Goal: Task Accomplishment & Management: Manage account settings

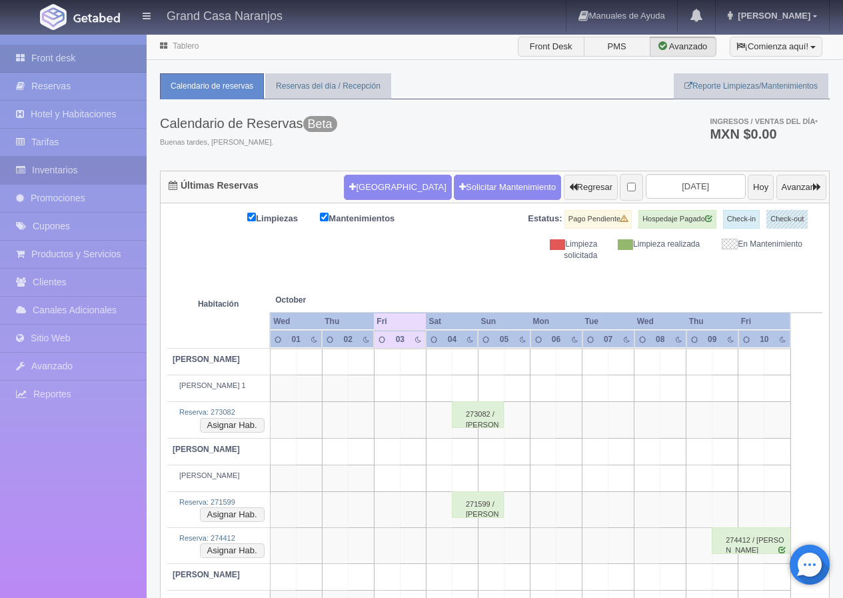
click at [46, 162] on link "Inventarios" at bounding box center [73, 170] width 147 height 27
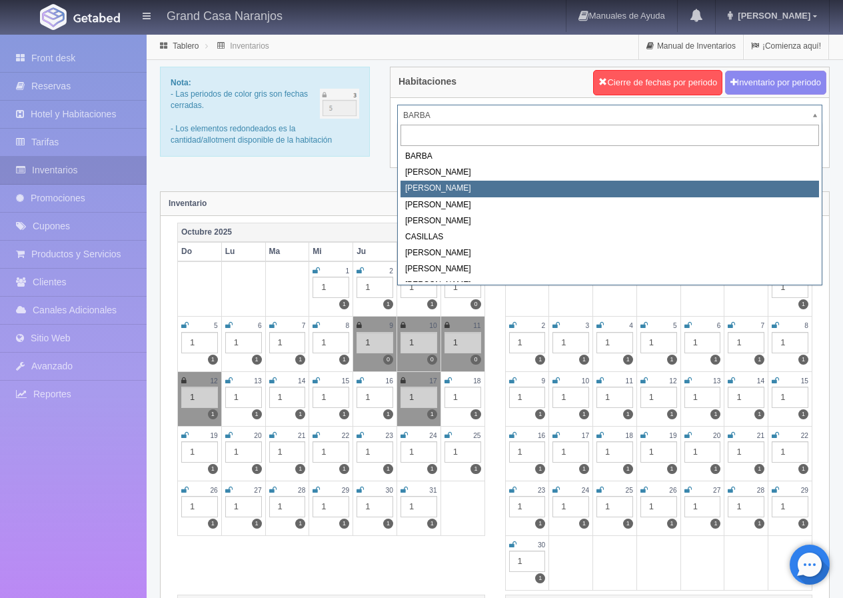
select select "2062"
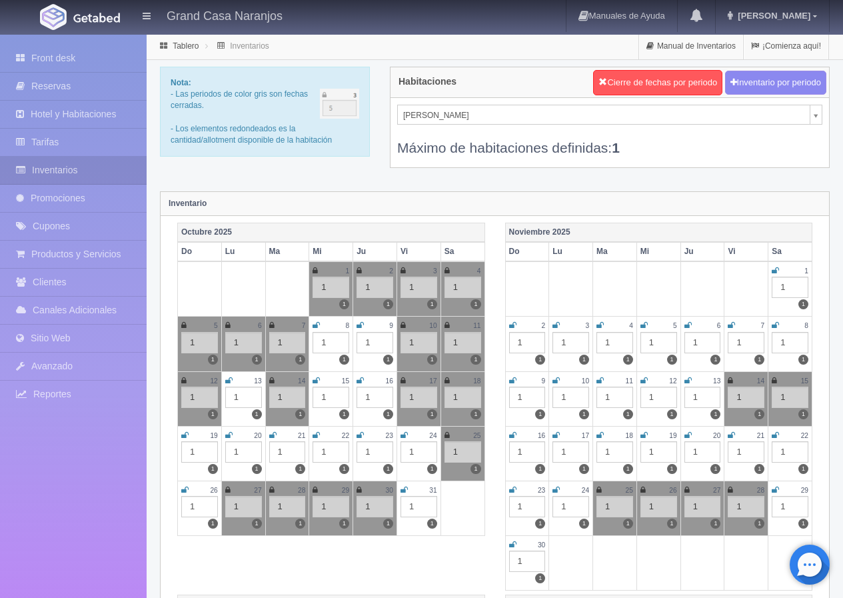
click at [317, 438] on icon at bounding box center [315, 435] width 7 height 8
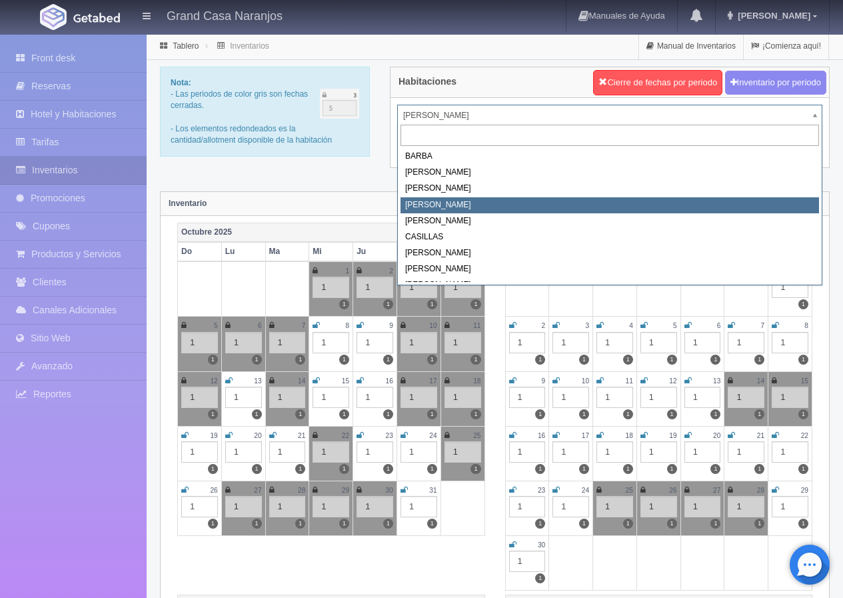
select select "2063"
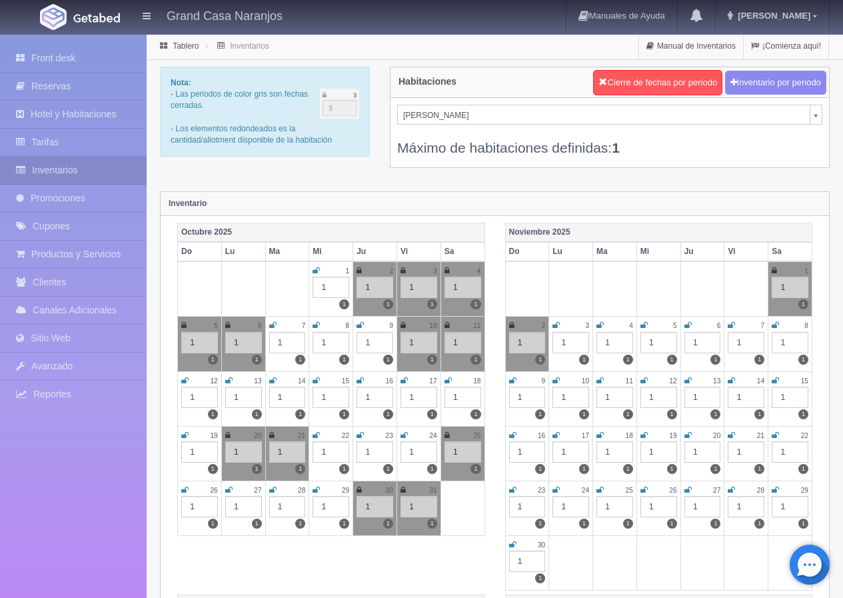
drag, startPoint x: 316, startPoint y: 437, endPoint x: 325, endPoint y: 422, distance: 17.9
click at [316, 437] on icon at bounding box center [315, 435] width 7 height 8
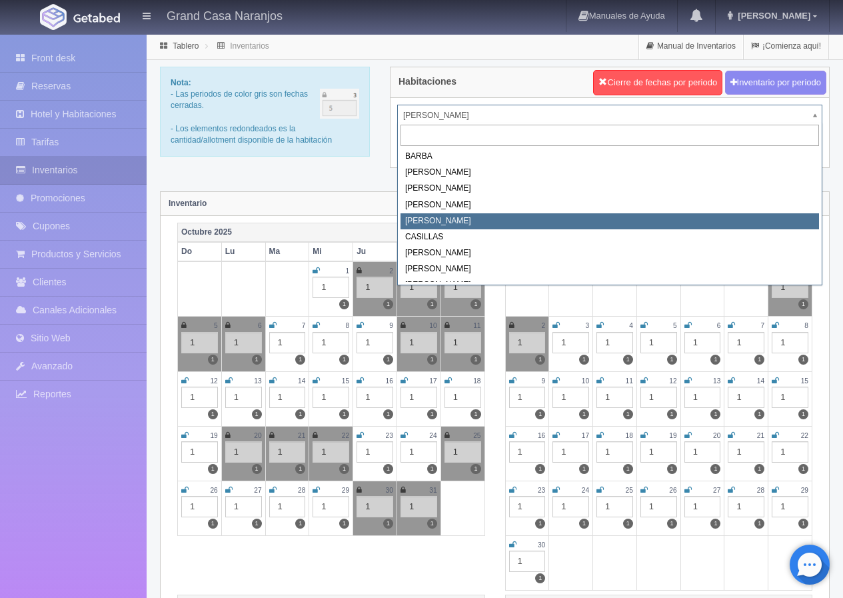
select select "2064"
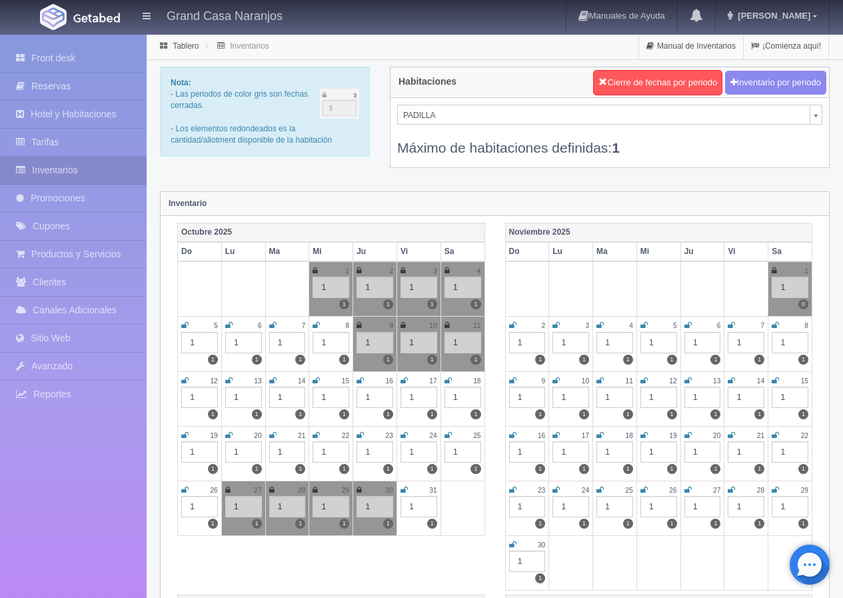
click at [316, 434] on icon at bounding box center [315, 435] width 7 height 8
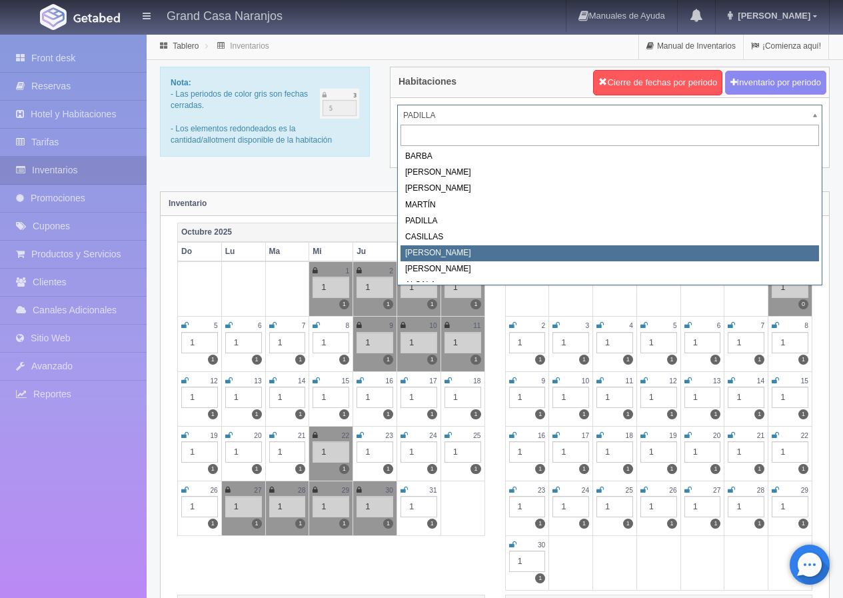
select select "2066"
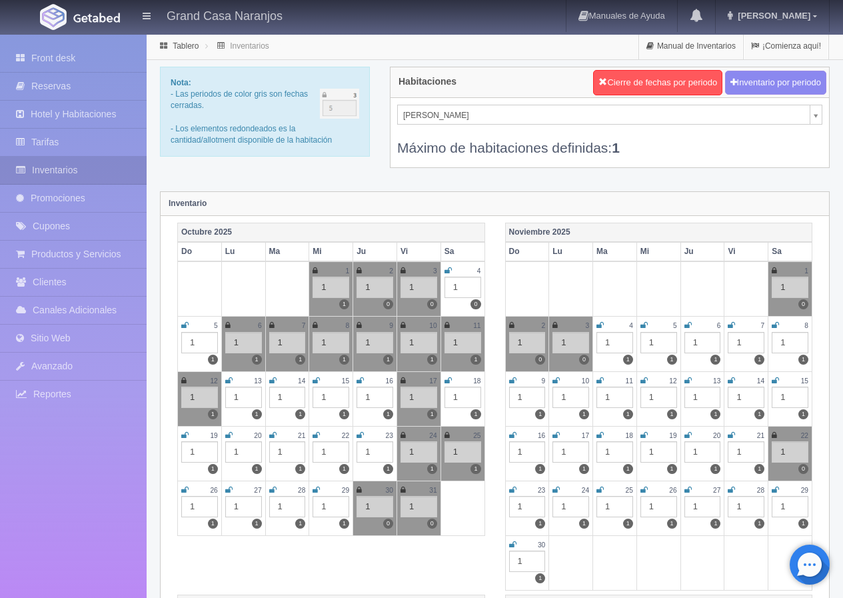
click at [317, 436] on icon at bounding box center [315, 435] width 7 height 8
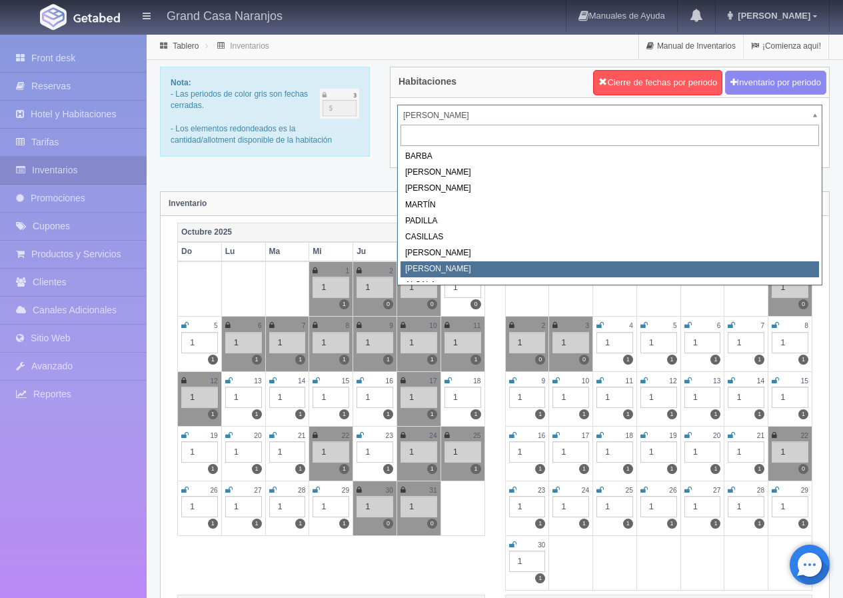
select select "2067"
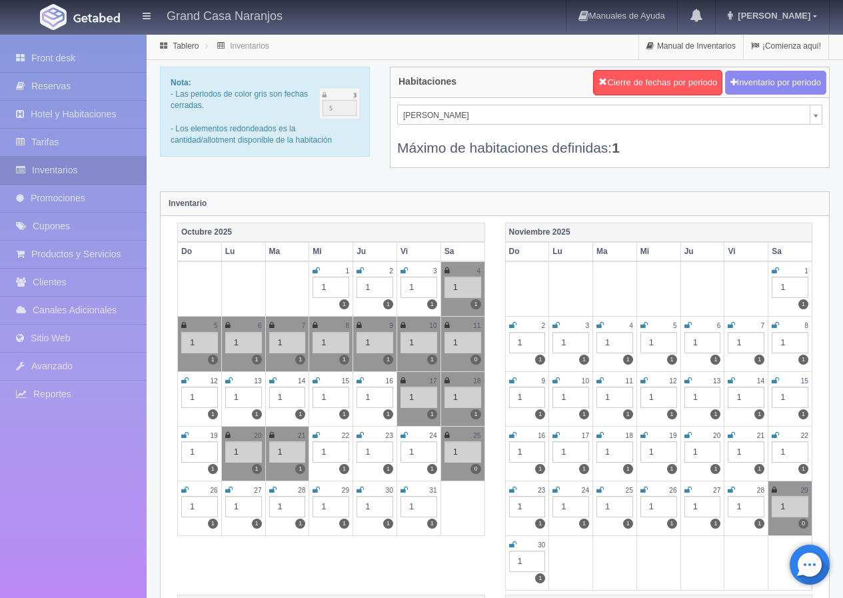
click at [316, 433] on icon at bounding box center [315, 435] width 7 height 8
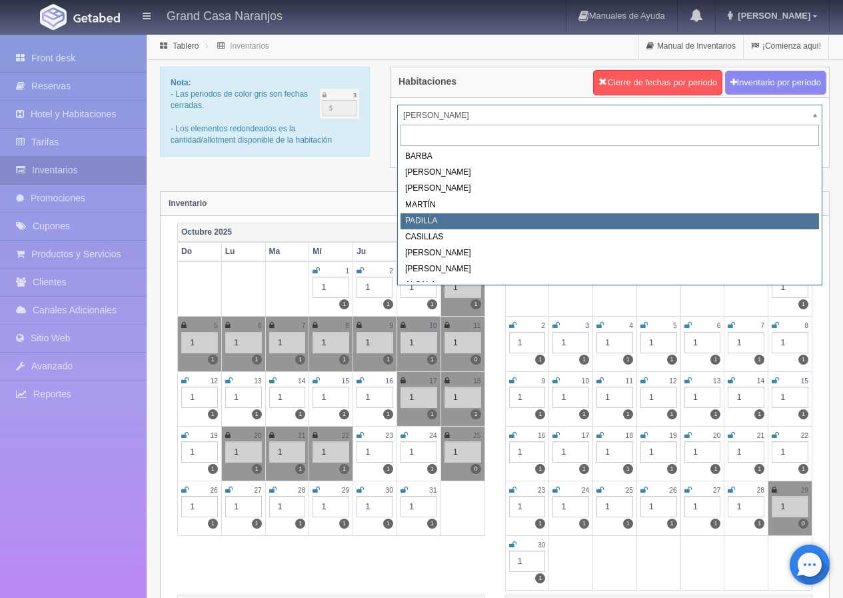
select select "2064"
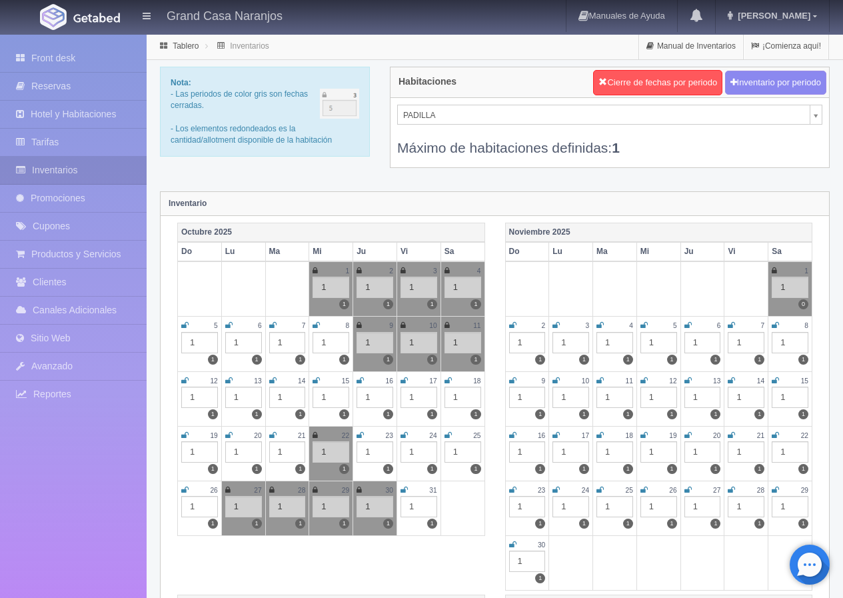
click at [228, 434] on icon at bounding box center [228, 435] width 7 height 8
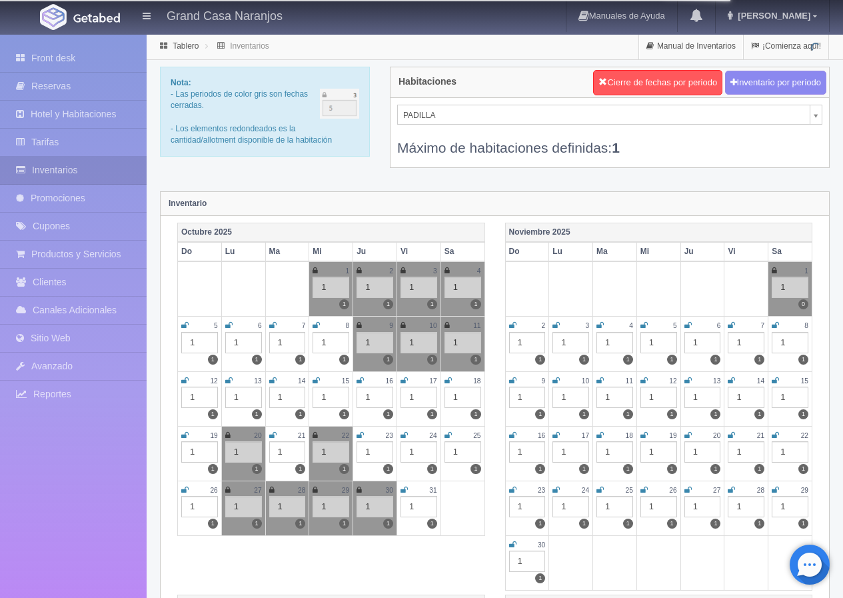
click at [271, 435] on icon at bounding box center [272, 435] width 7 height 8
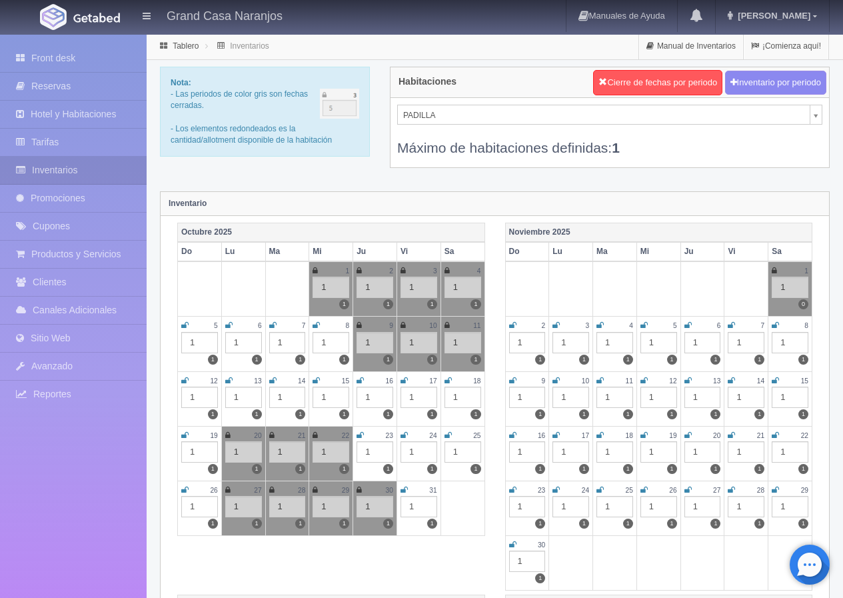
click at [362, 433] on icon at bounding box center [359, 435] width 7 height 8
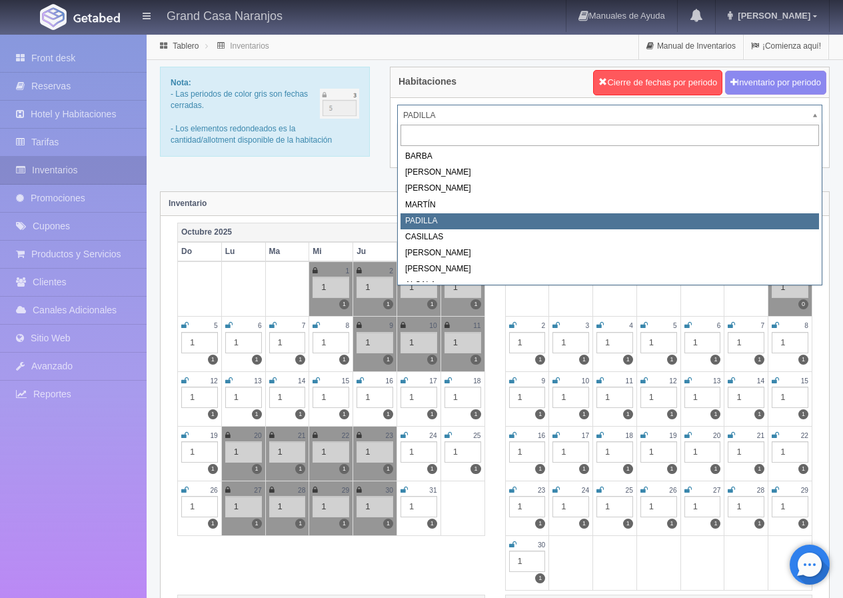
drag, startPoint x: 450, startPoint y: 109, endPoint x: 448, endPoint y: 121, distance: 12.1
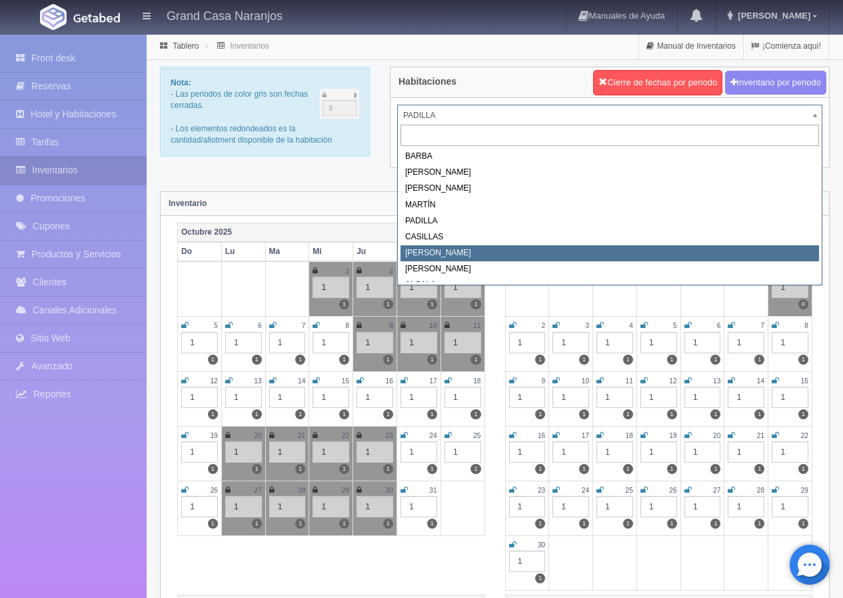
select select "2066"
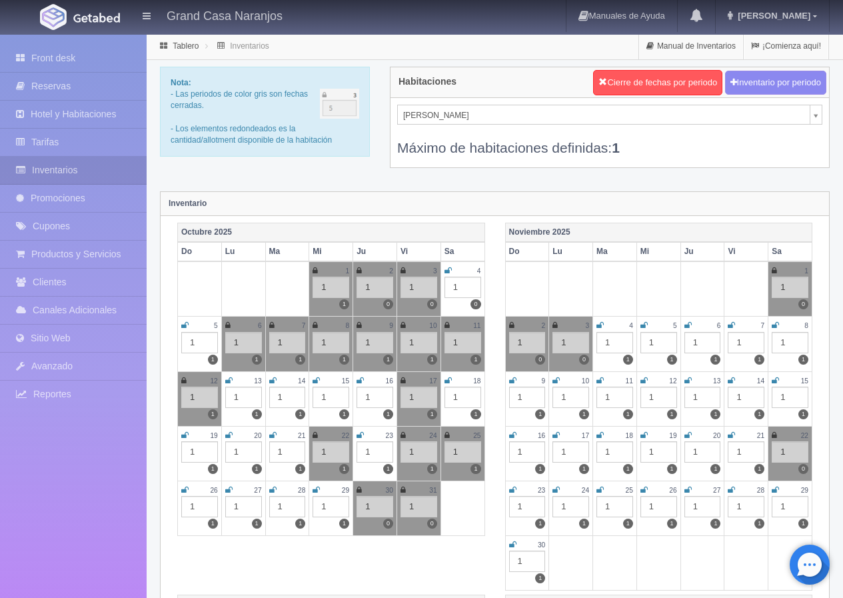
click at [272, 433] on icon at bounding box center [272, 435] width 7 height 8
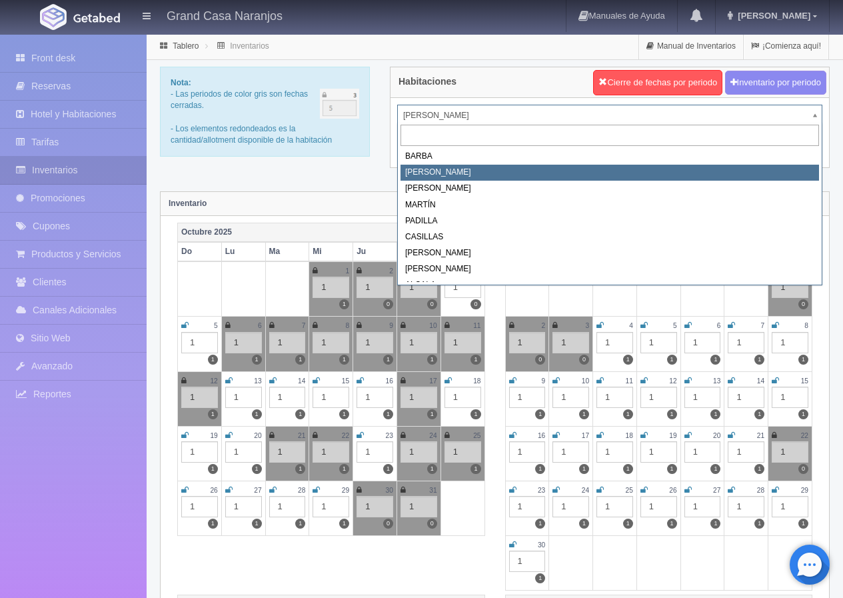
select select "2060"
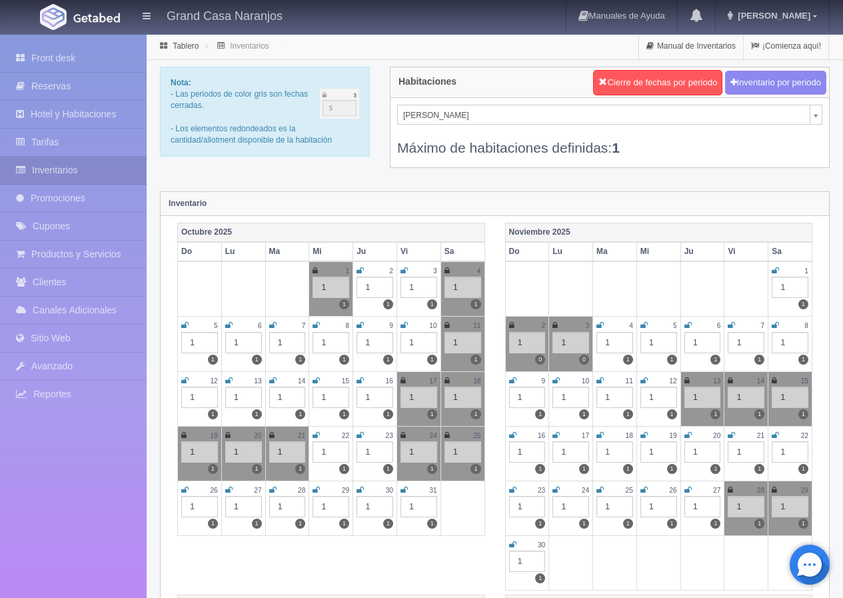
click at [314, 432] on icon at bounding box center [315, 435] width 7 height 8
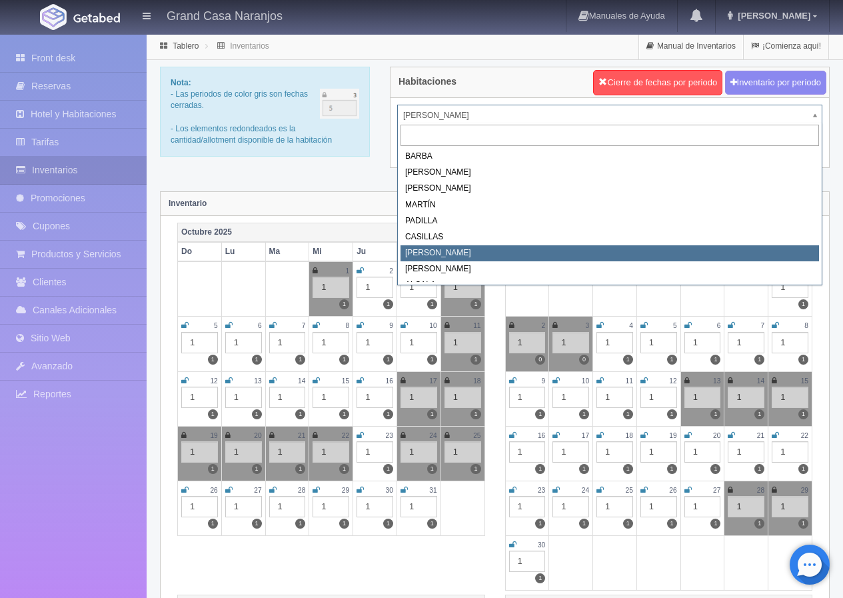
select select "2066"
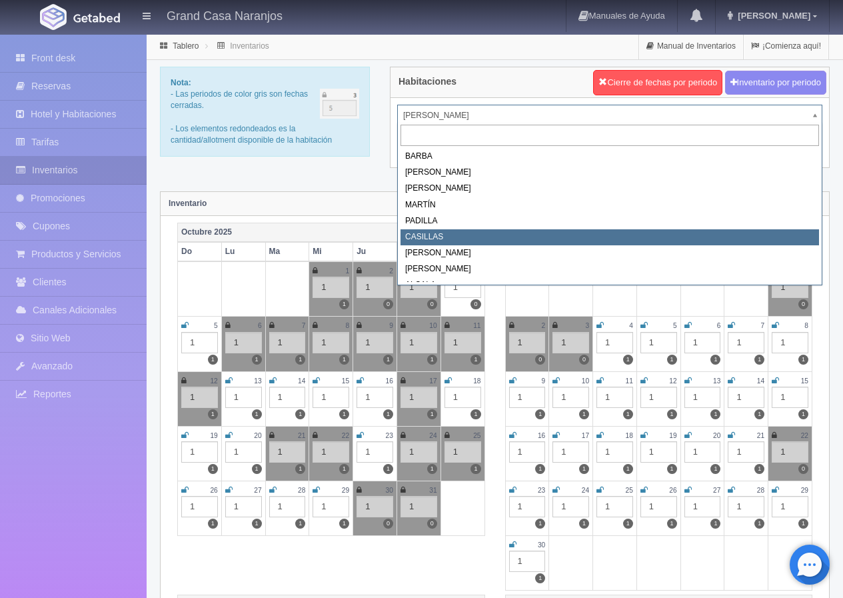
select select "2065"
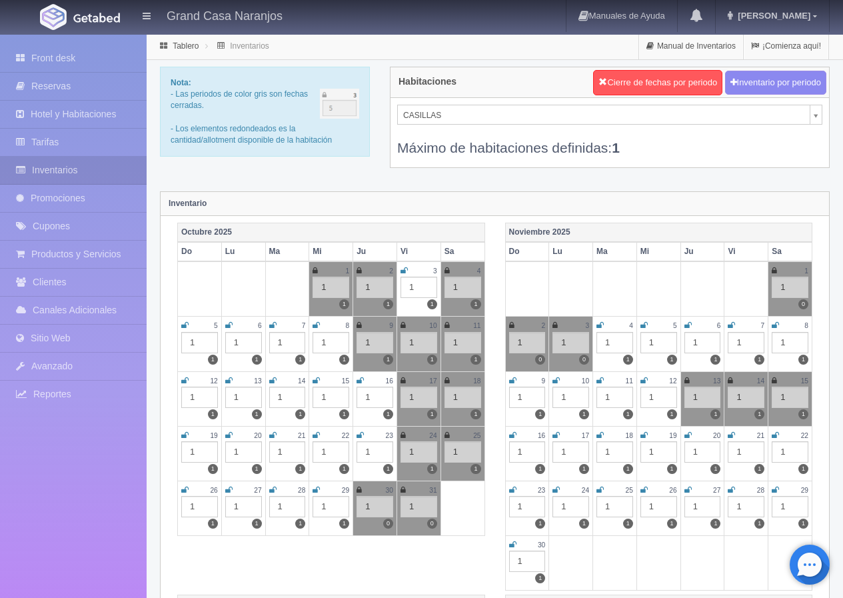
click at [314, 436] on icon at bounding box center [315, 435] width 7 height 8
